Goal: Transaction & Acquisition: Purchase product/service

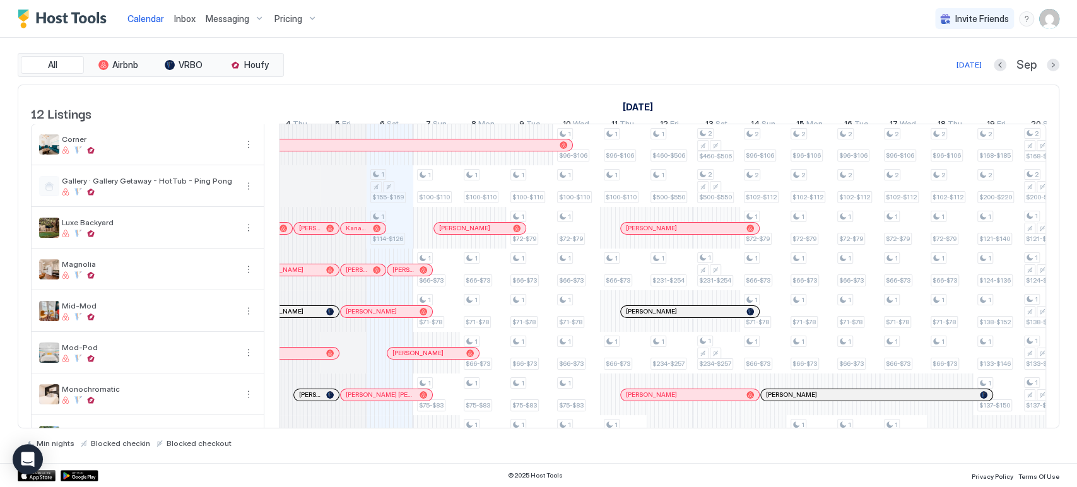
click at [289, 23] on span "Pricing" at bounding box center [288, 18] width 28 height 11
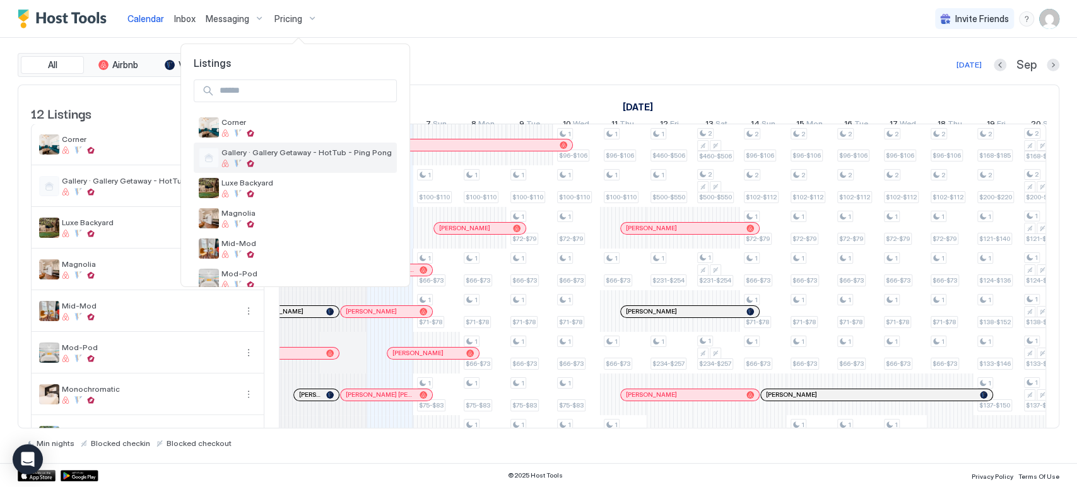
click at [297, 164] on div at bounding box center [306, 164] width 170 height 8
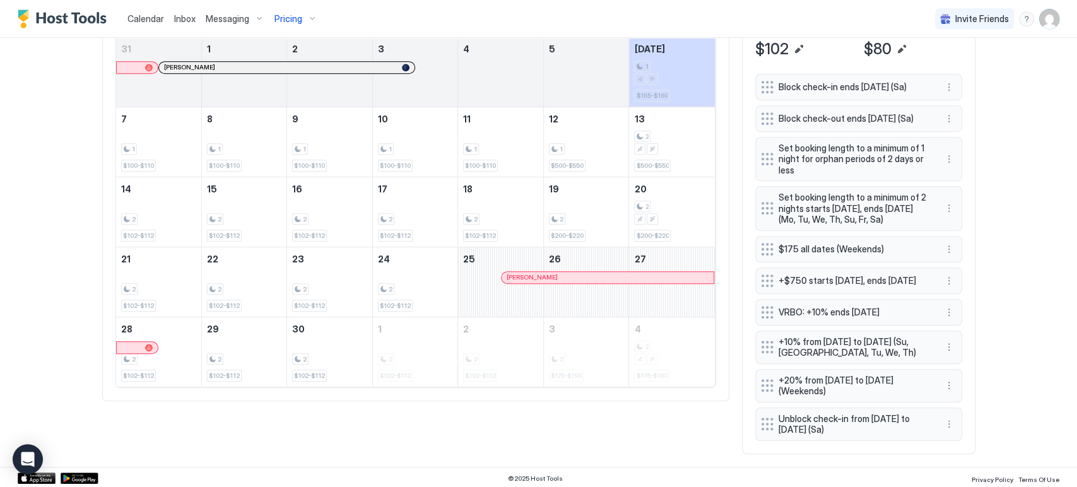
scroll to position [319, 0]
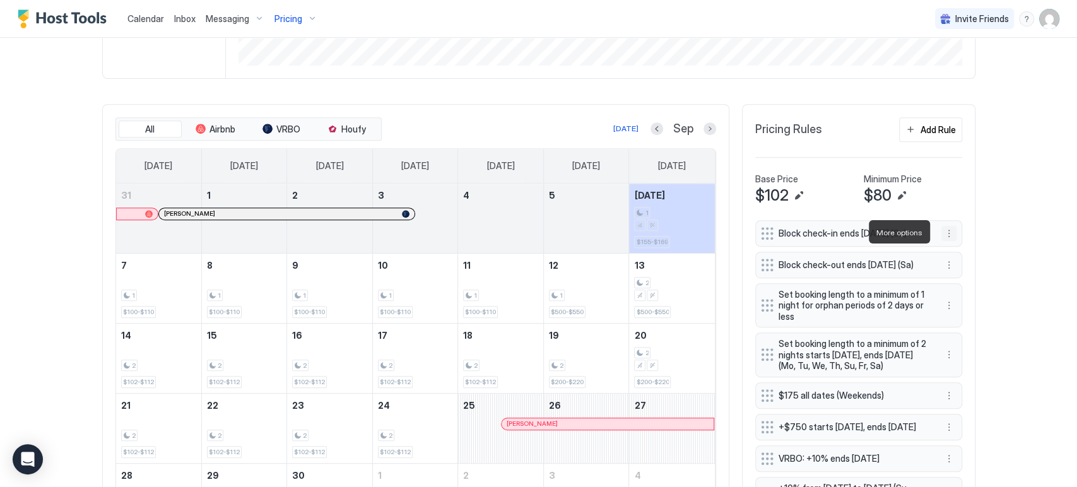
click at [946, 233] on button "More options" at bounding box center [948, 233] width 15 height 15
click at [954, 246] on div "Edit" at bounding box center [955, 249] width 28 height 9
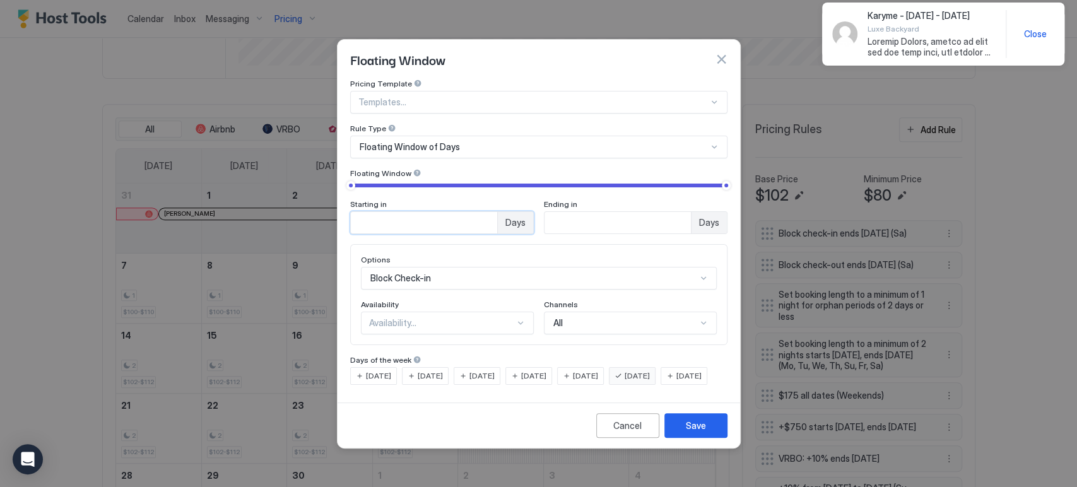
type input "*"
click at [486, 212] on input "*" at bounding box center [424, 222] width 146 height 21
click at [463, 317] on div "Availability..." at bounding box center [442, 322] width 146 height 11
click at [468, 372] on div "Blocked" at bounding box center [448, 376] width 156 height 9
click at [686, 431] on div "Save" at bounding box center [696, 425] width 20 height 13
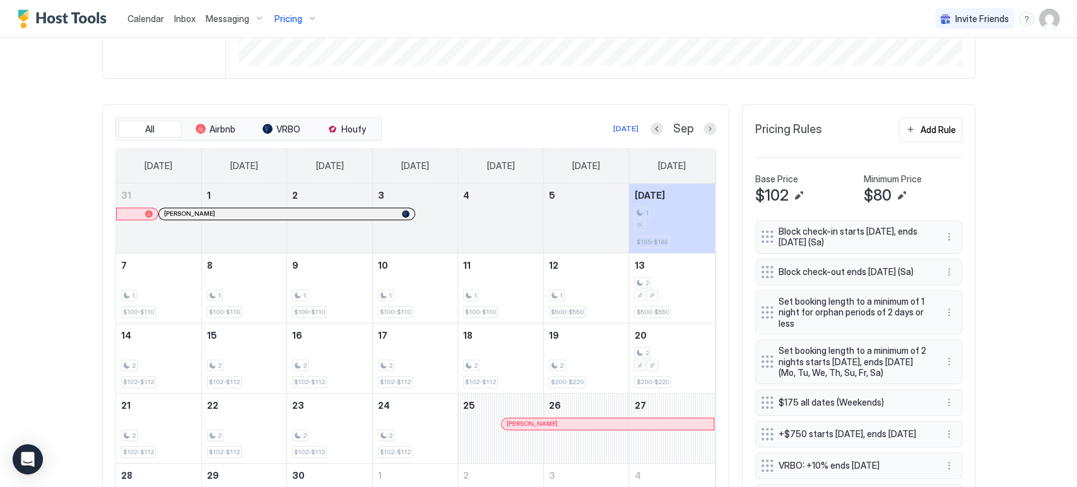
click at [997, 175] on div "Calendar Inbox Messaging Pricing Invite Friends CP Home Pricing Gallery · Galle…" at bounding box center [538, 243] width 1077 height 487
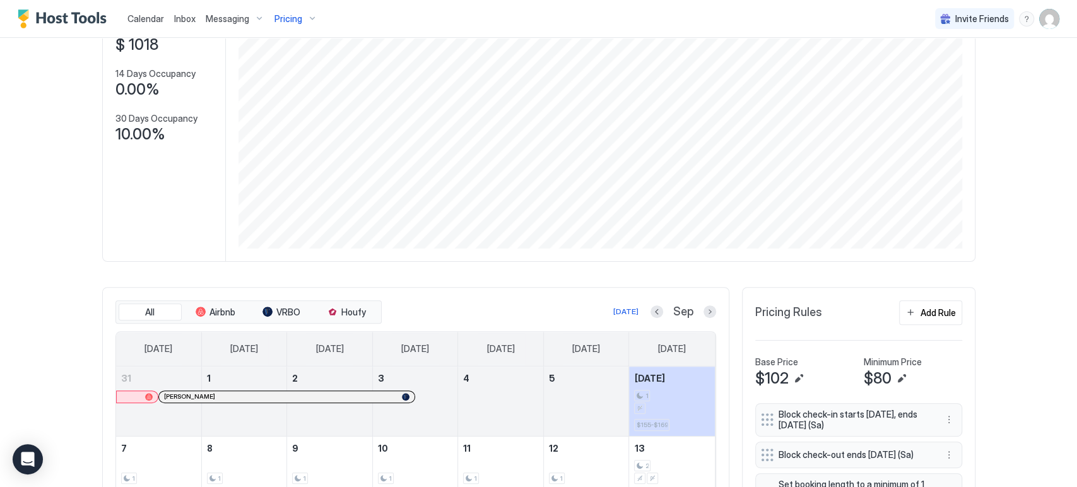
scroll to position [0, 0]
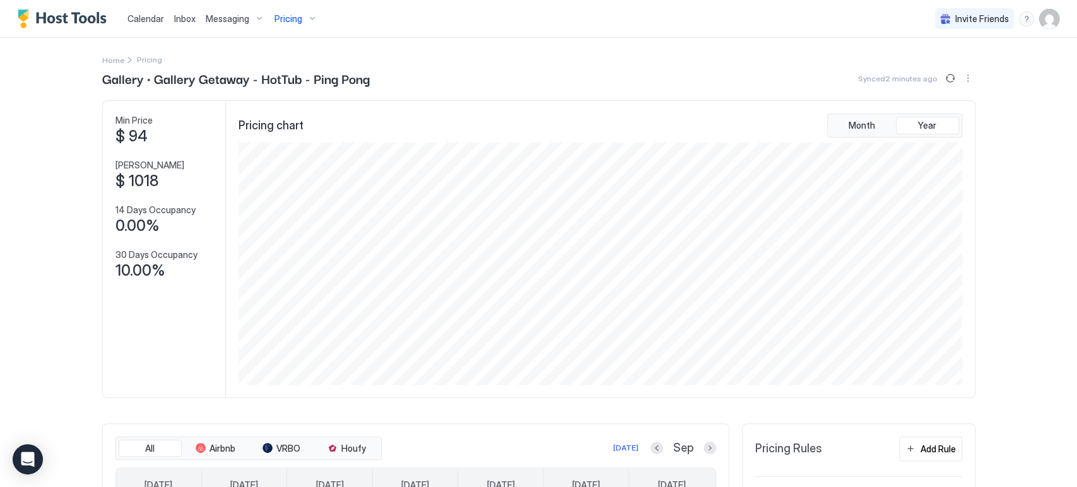
click at [300, 18] on div "Pricing" at bounding box center [295, 18] width 53 height 21
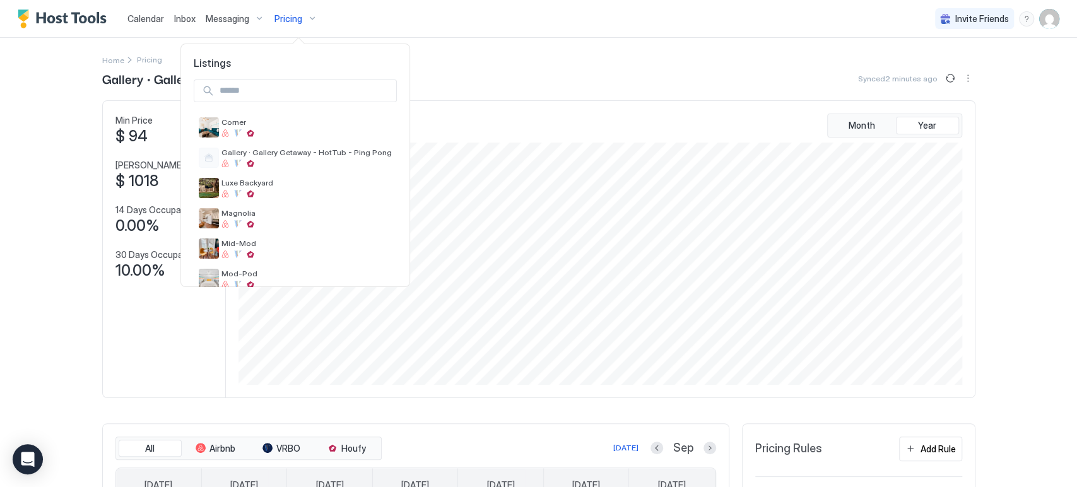
click at [595, 133] on div at bounding box center [538, 243] width 1077 height 487
